Goal: Find specific page/section: Find specific page/section

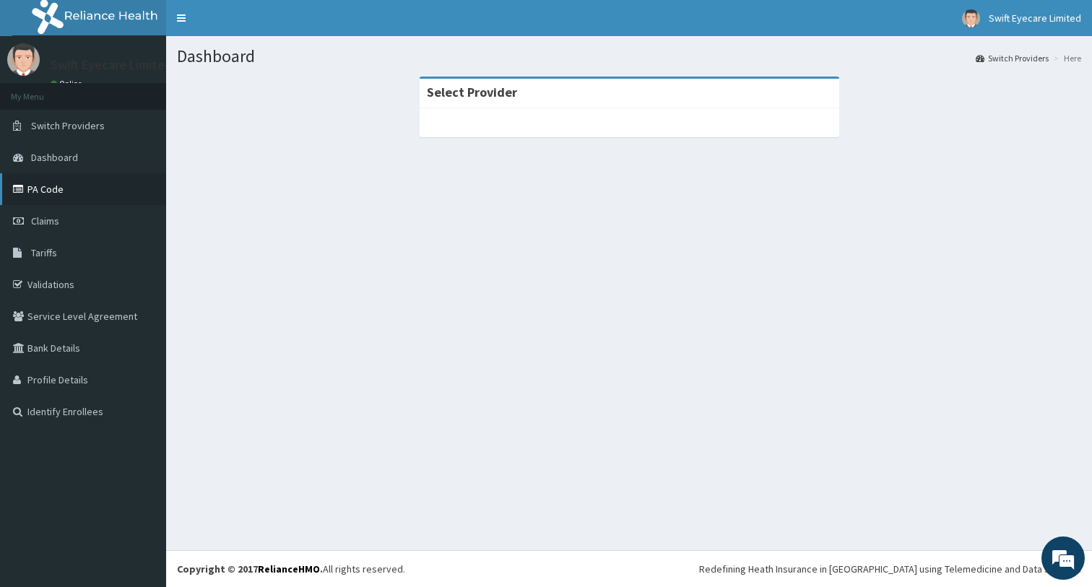
click at [41, 179] on link "PA Code" at bounding box center [83, 189] width 166 height 32
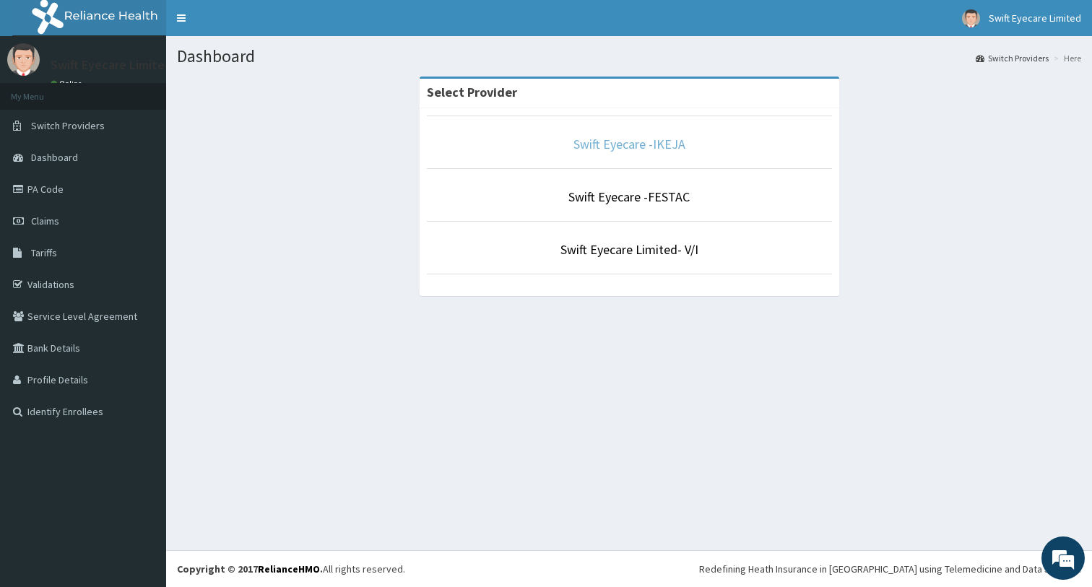
click at [671, 143] on link "Swift Eyecare -IKEJA" at bounding box center [629, 144] width 112 height 17
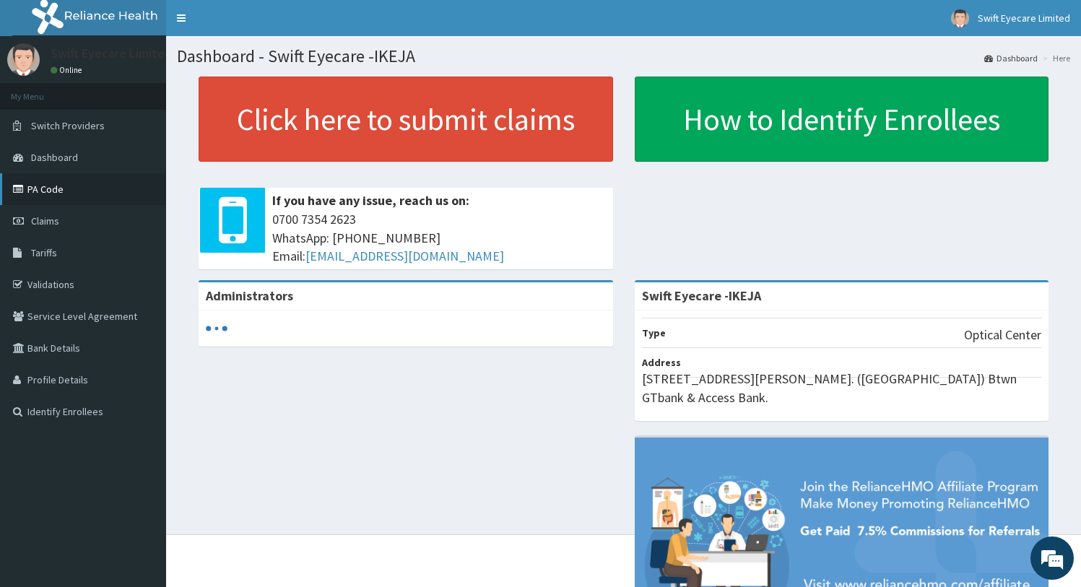
click at [40, 195] on link "PA Code" at bounding box center [83, 189] width 166 height 32
